Goal: Task Accomplishment & Management: Use online tool/utility

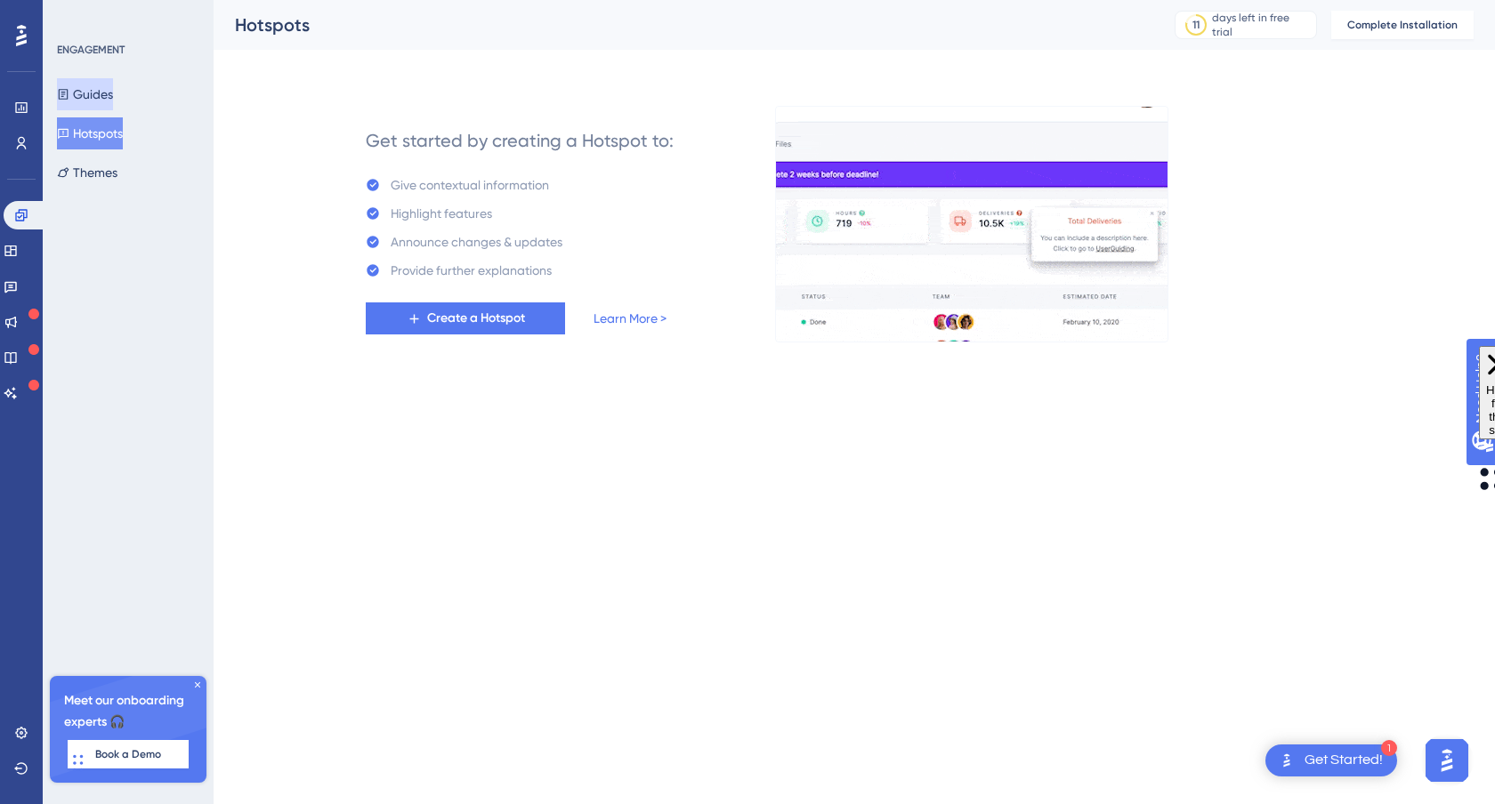
click at [113, 98] on button "Guides" at bounding box center [85, 94] width 56 height 32
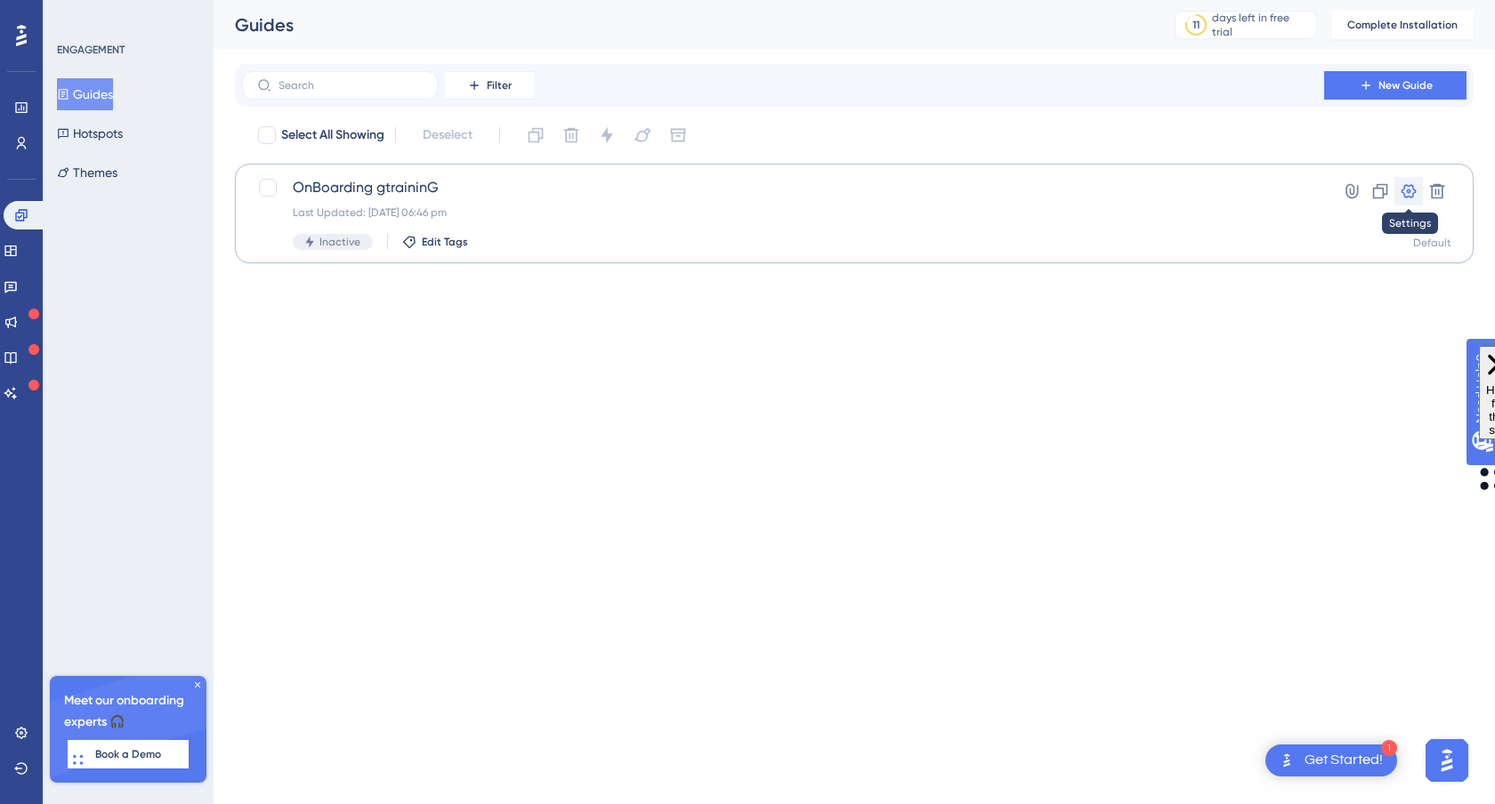
click at [1407, 191] on icon at bounding box center [1409, 191] width 15 height 14
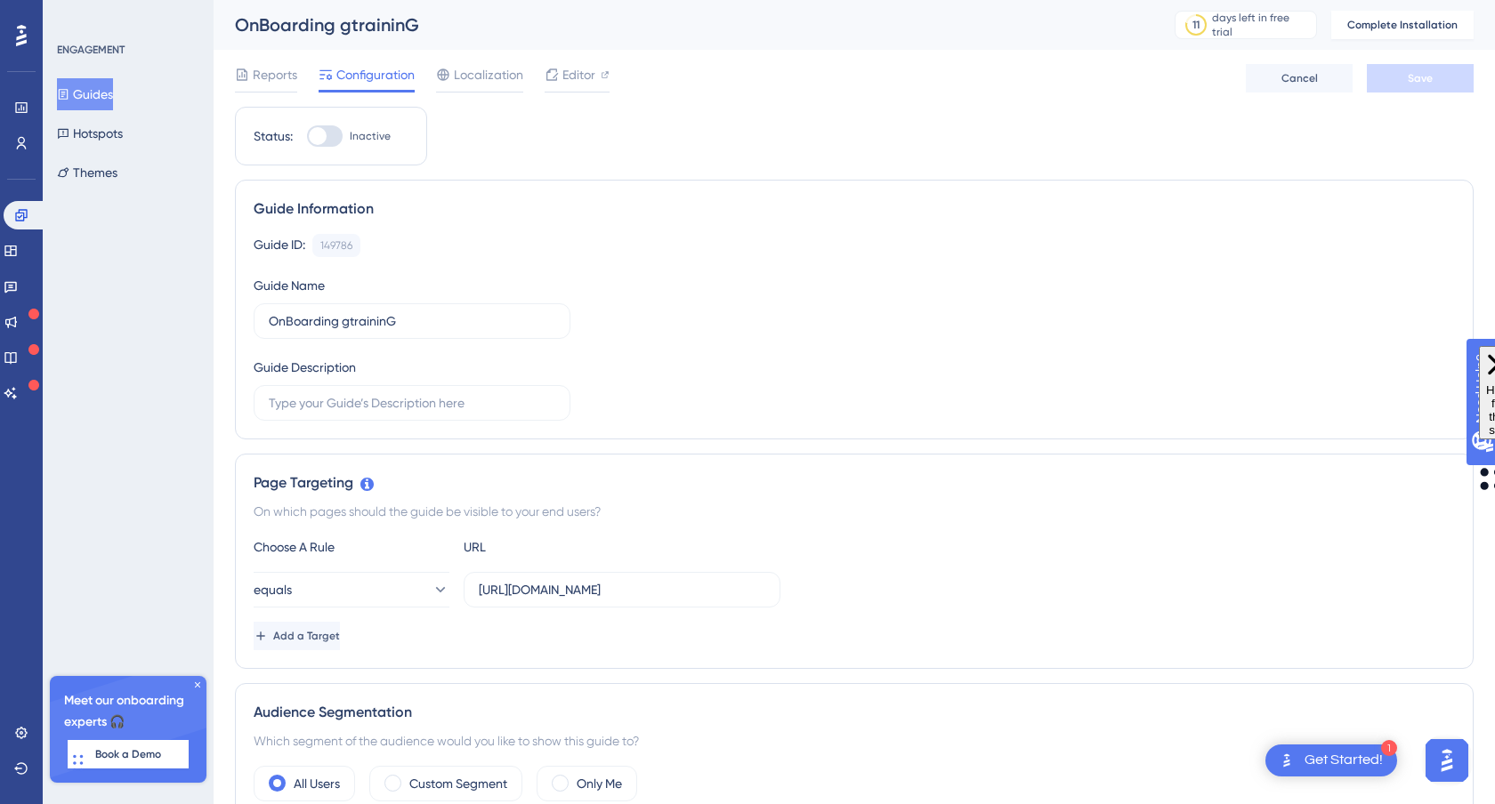
click at [321, 135] on div at bounding box center [318, 136] width 18 height 18
click at [307, 136] on input "Inactive" at bounding box center [306, 136] width 1 height 1
checkbox input "false"
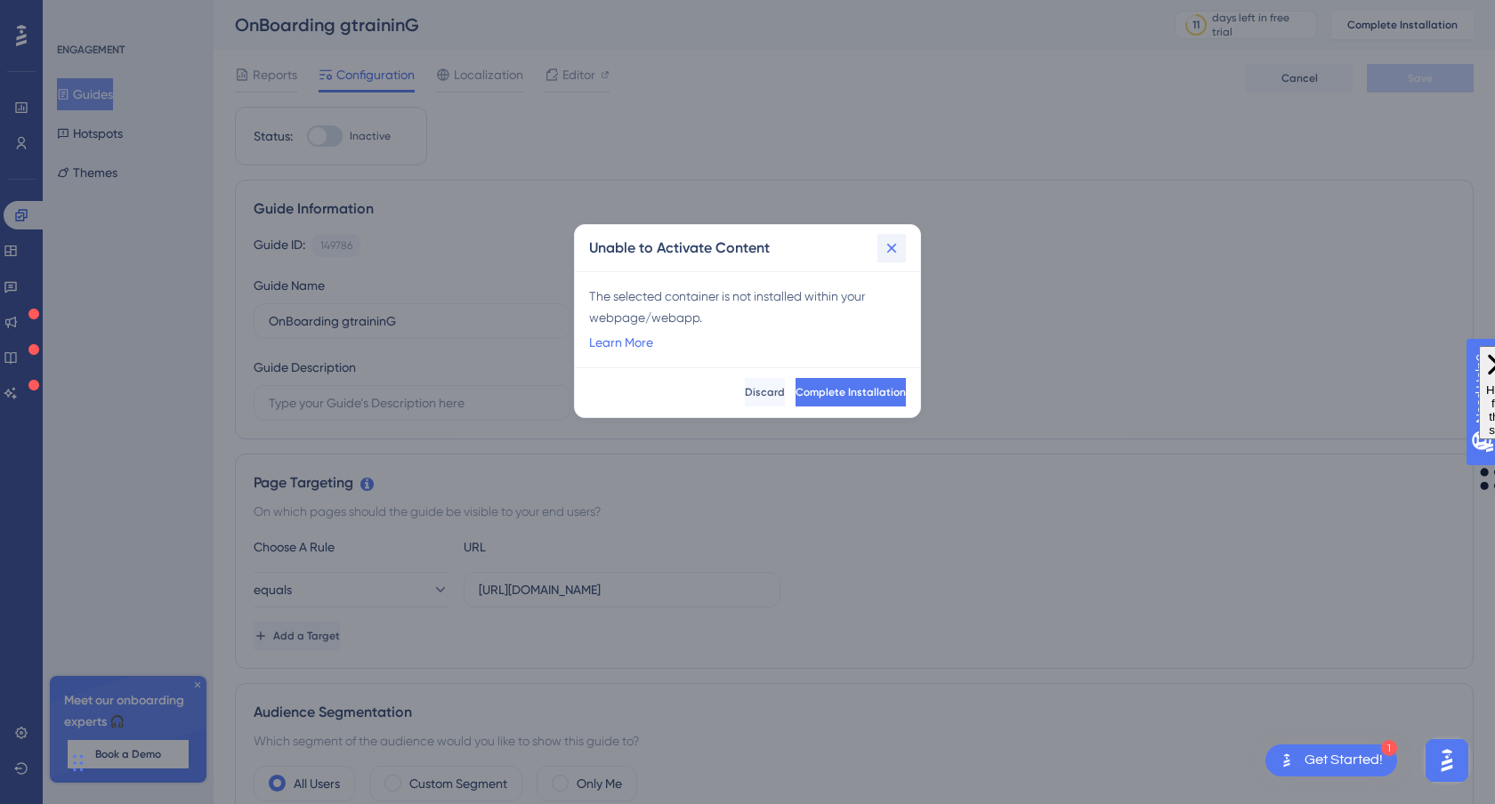
click at [893, 242] on icon at bounding box center [892, 248] width 18 height 18
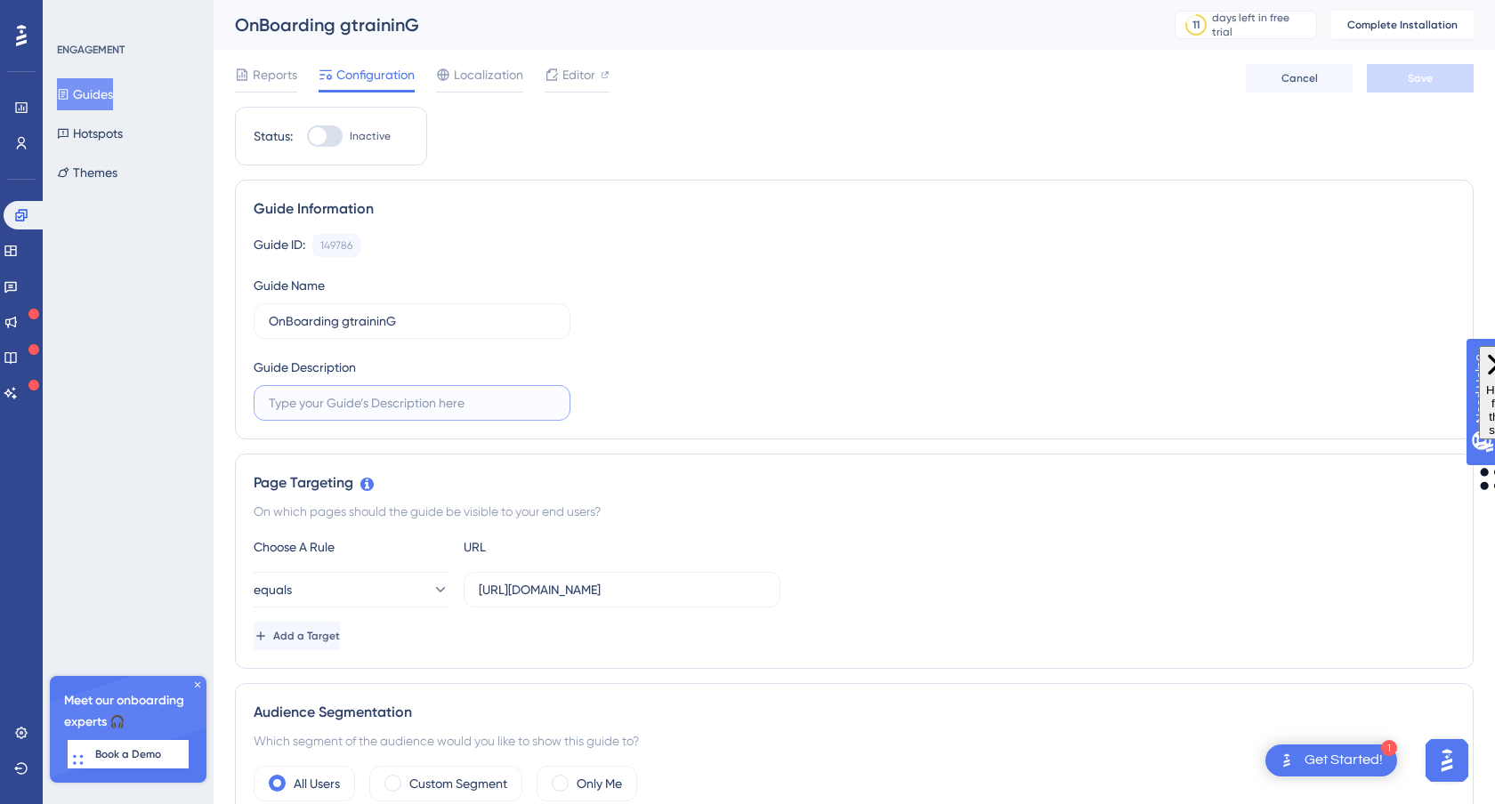
click at [419, 407] on input "text" at bounding box center [412, 403] width 287 height 20
click at [579, 76] on span "Editor" at bounding box center [578, 74] width 33 height 21
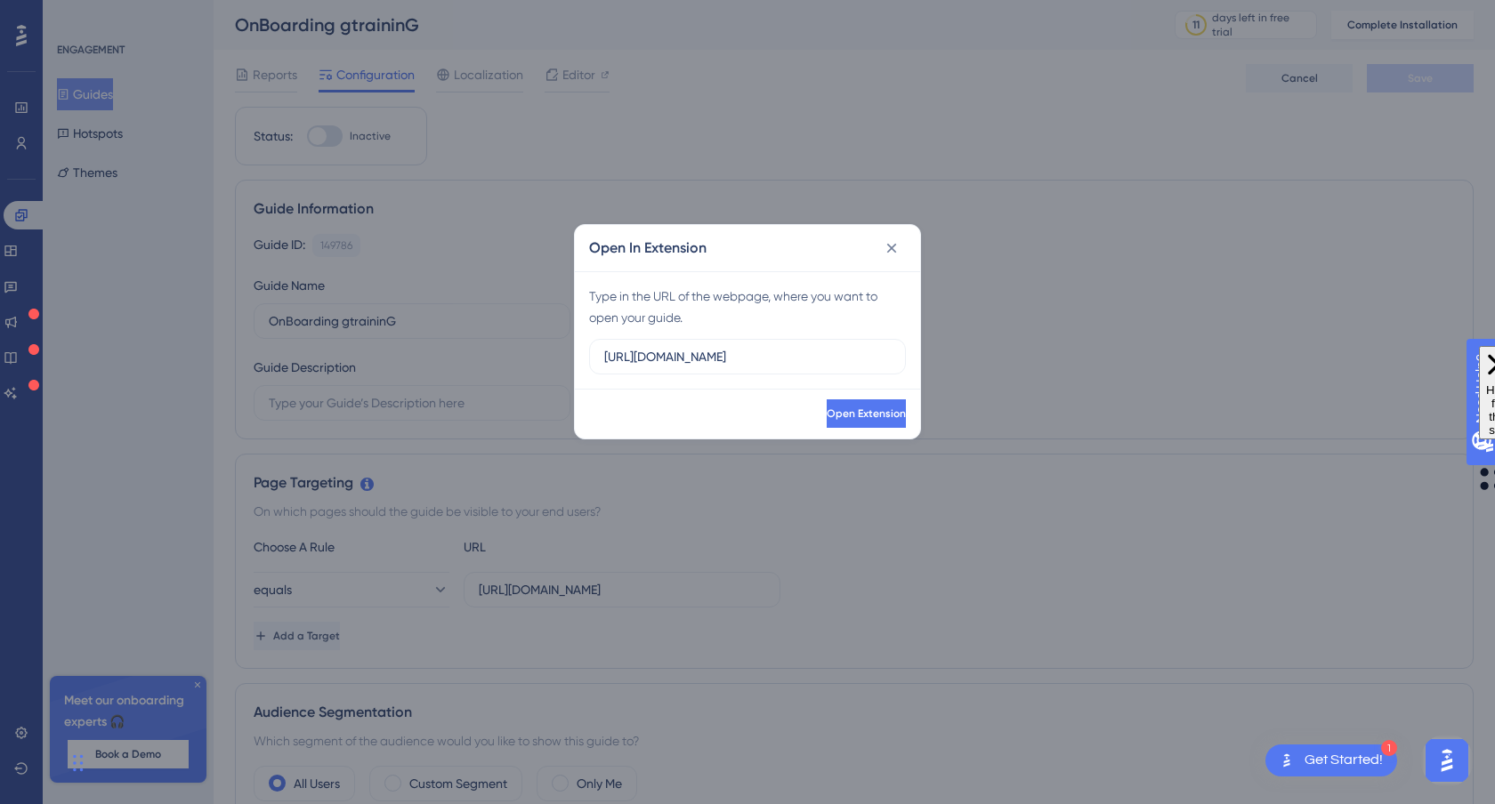
type input "https://demo.gtraining.co"
click at [827, 409] on button "Open Extension" at bounding box center [866, 414] width 79 height 28
